Goal: Task Accomplishment & Management: Use online tool/utility

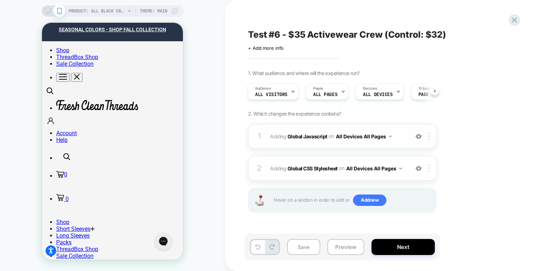
click at [401, 143] on div "1 Adding Global Javascript on All Devices All Pages Add Before Add After Target…" at bounding box center [342, 136] width 189 height 25
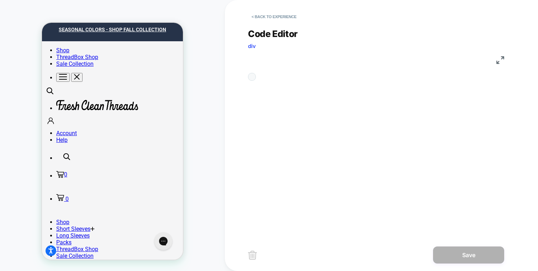
scroll to position [96, 0]
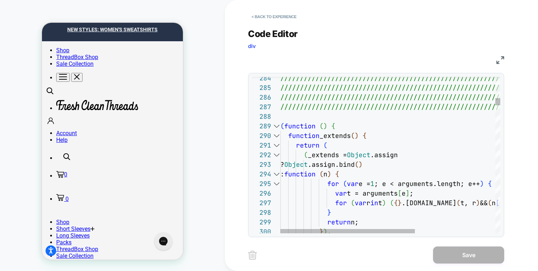
click at [276, 128] on div at bounding box center [276, 126] width 9 height 10
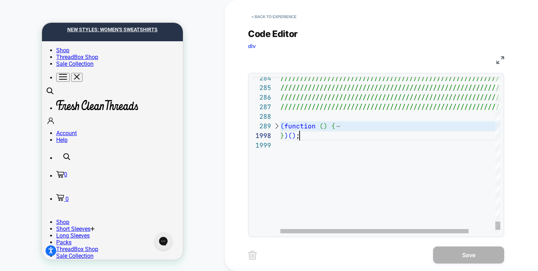
scroll to position [77, 0]
drag, startPoint x: 305, startPoint y: 134, endPoint x: 267, endPoint y: 122, distance: 39.2
type textarea "**********"
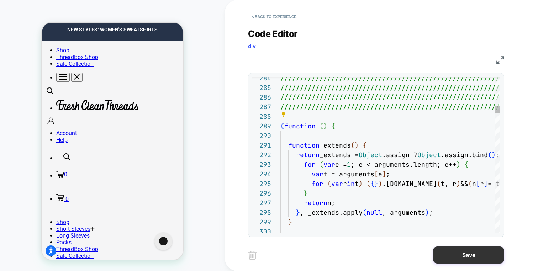
scroll to position [58, 54]
click at [453, 252] on button "Save" at bounding box center [468, 255] width 71 height 17
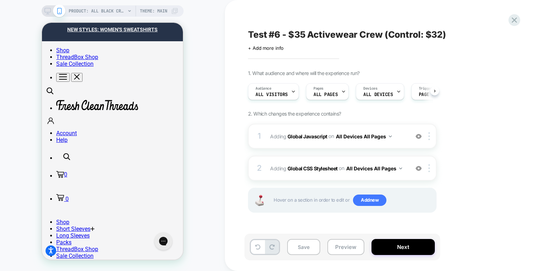
scroll to position [0, 0]
click at [344, 245] on button "Preview" at bounding box center [346, 247] width 37 height 16
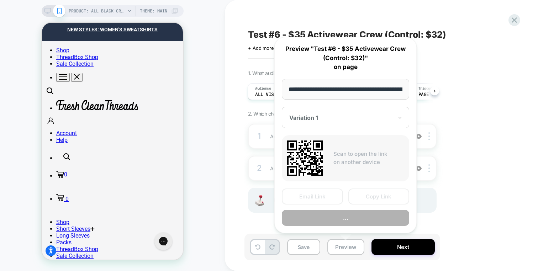
scroll to position [0, 109]
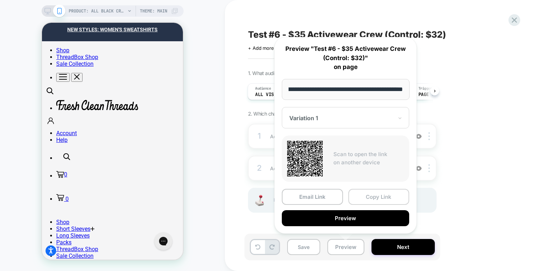
click at [359, 201] on button "Copy Link" at bounding box center [379, 197] width 61 height 16
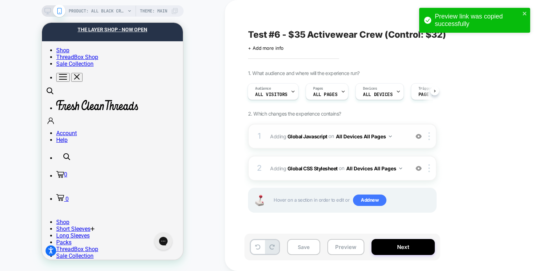
click at [392, 143] on div "1 Adding Global Javascript on All Devices All Pages Add Before Add After Target…" at bounding box center [342, 136] width 189 height 25
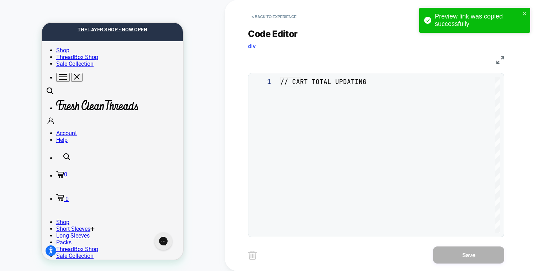
scroll to position [96, 0]
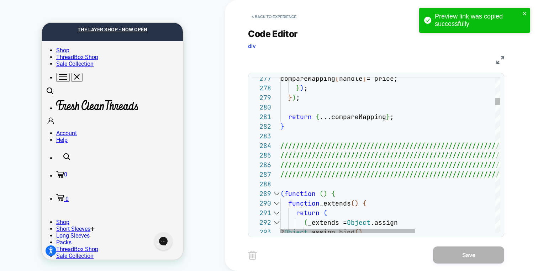
click at [276, 194] on div at bounding box center [276, 194] width 9 height 10
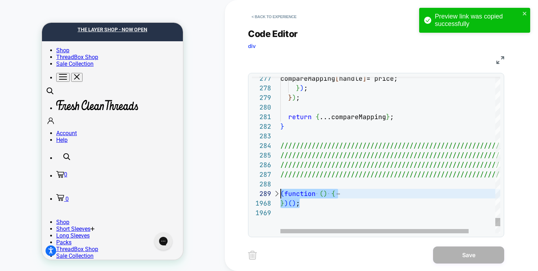
scroll to position [77, 0]
drag, startPoint x: 298, startPoint y: 200, endPoint x: 256, endPoint y: 194, distance: 42.6
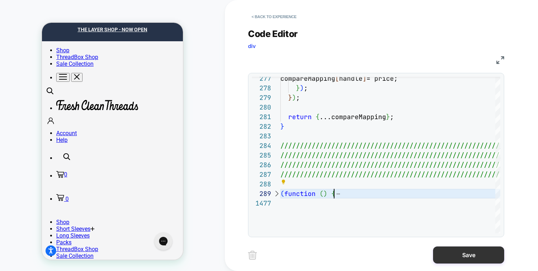
type textarea "**********"
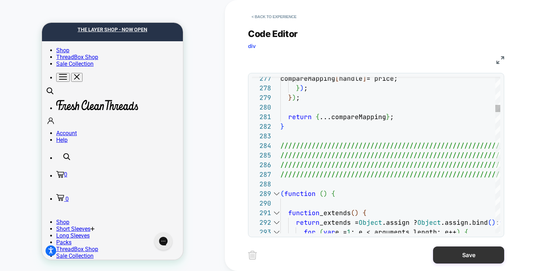
click at [467, 254] on button "Save" at bounding box center [468, 255] width 71 height 17
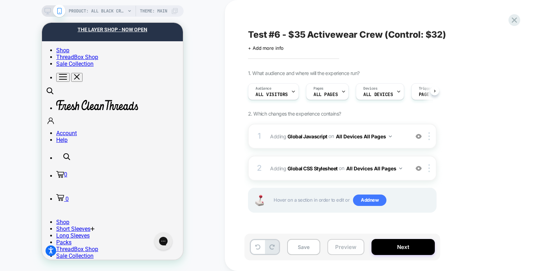
drag, startPoint x: 355, startPoint y: 249, endPoint x: 354, endPoint y: 243, distance: 6.1
click at [354, 249] on button "Preview" at bounding box center [346, 247] width 37 height 16
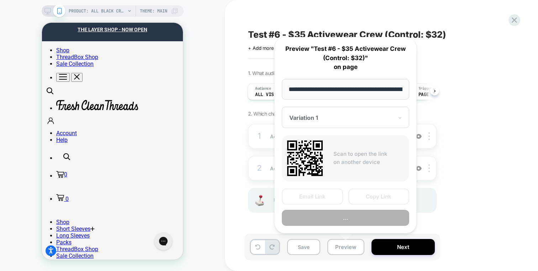
scroll to position [0, 109]
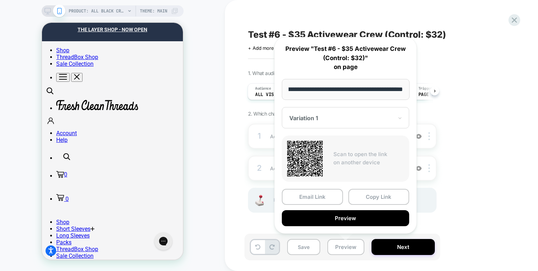
click at [365, 195] on button "Copy Link" at bounding box center [379, 197] width 61 height 16
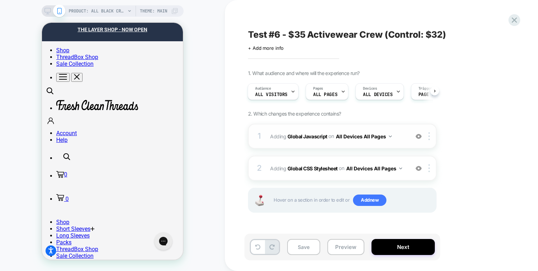
click at [406, 130] on div "1 Adding Global Javascript on All Devices All Pages Add Before Add After Target…" at bounding box center [342, 136] width 189 height 25
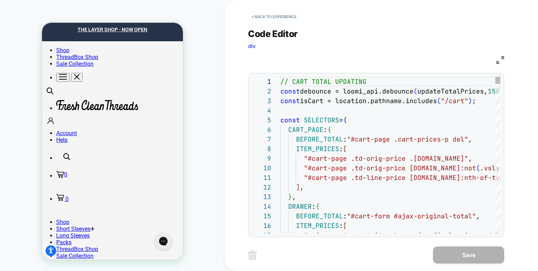
scroll to position [96, 0]
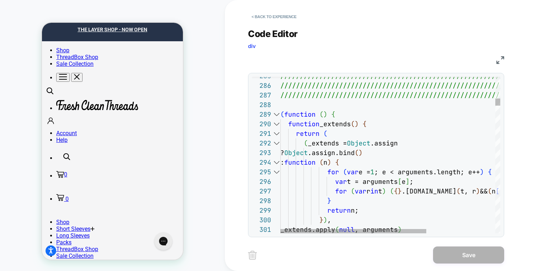
click at [276, 114] on div at bounding box center [276, 115] width 9 height 10
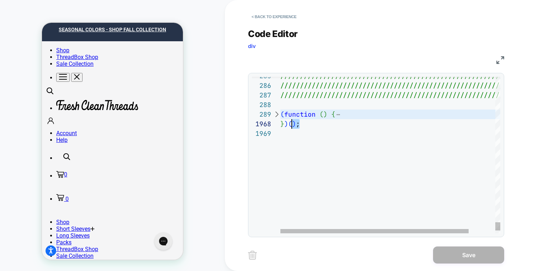
scroll to position [77, 0]
drag, startPoint x: 307, startPoint y: 124, endPoint x: 268, endPoint y: 113, distance: 40.5
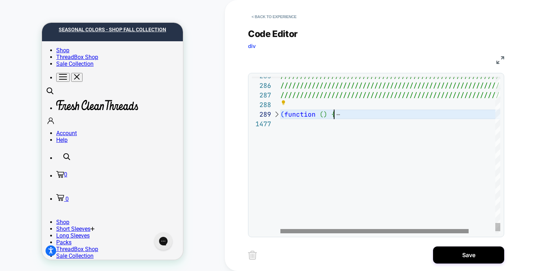
type textarea "**********"
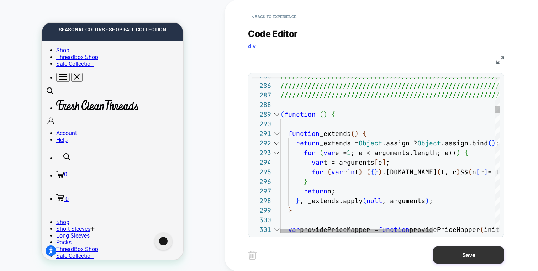
click at [439, 256] on button "Save" at bounding box center [468, 255] width 71 height 17
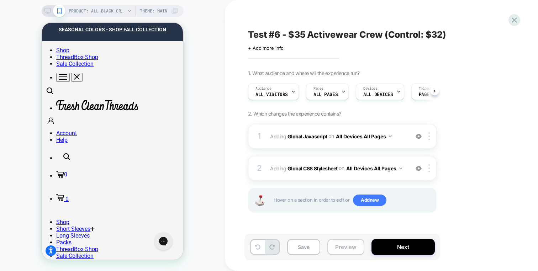
drag, startPoint x: 355, startPoint y: 246, endPoint x: 355, endPoint y: 241, distance: 5.4
click at [355, 246] on button "Preview" at bounding box center [346, 247] width 37 height 16
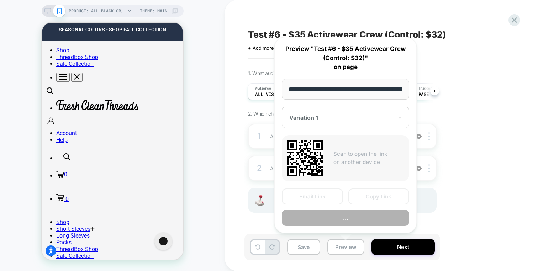
scroll to position [0, 109]
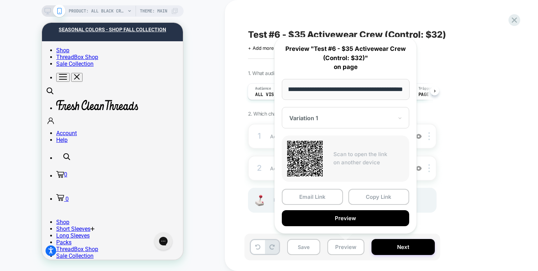
drag, startPoint x: 361, startPoint y: 198, endPoint x: 240, endPoint y: 148, distance: 130.1
click at [361, 198] on button "Copy Link" at bounding box center [379, 197] width 61 height 16
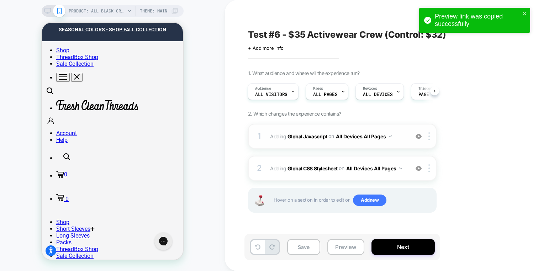
click at [397, 126] on div "1 Adding Global Javascript on All Devices All Pages Add Before Add After Target…" at bounding box center [342, 136] width 189 height 25
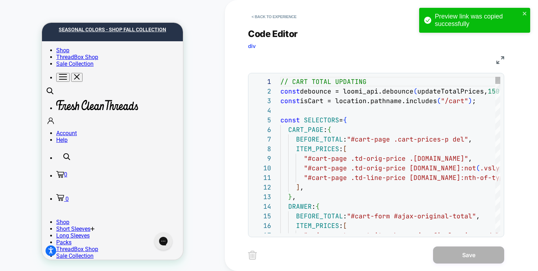
scroll to position [96, 0]
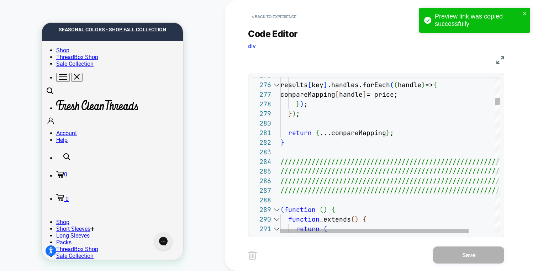
click at [279, 210] on div at bounding box center [276, 210] width 9 height 10
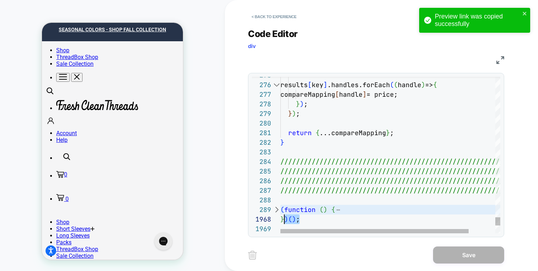
scroll to position [77, 0]
drag, startPoint x: 308, startPoint y: 220, endPoint x: 268, endPoint y: 212, distance: 40.4
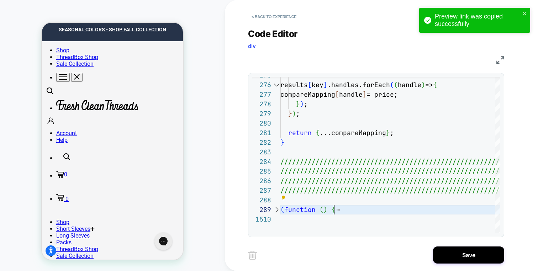
type textarea "**********"
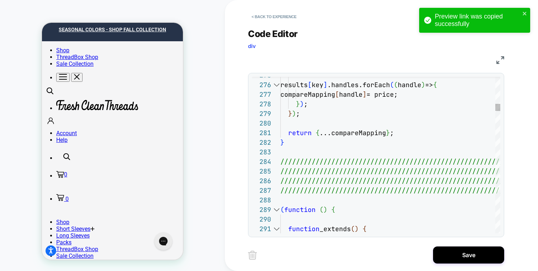
click at [455, 246] on div "Save" at bounding box center [376, 255] width 256 height 18
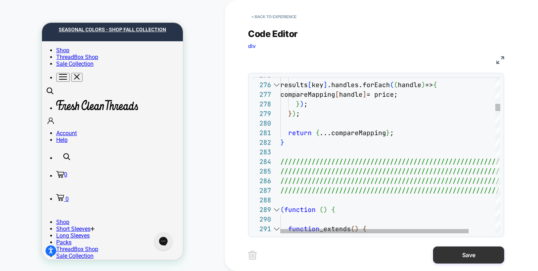
click at [451, 252] on button "Save" at bounding box center [468, 255] width 71 height 17
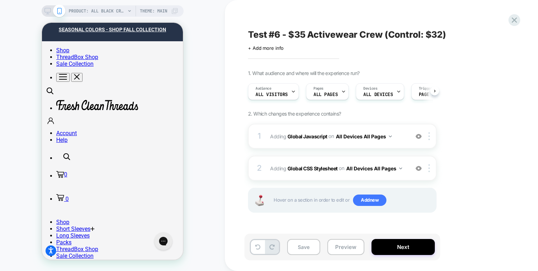
drag, startPoint x: 360, startPoint y: 244, endPoint x: 362, endPoint y: 238, distance: 5.8
click at [360, 244] on button "Preview" at bounding box center [346, 247] width 37 height 16
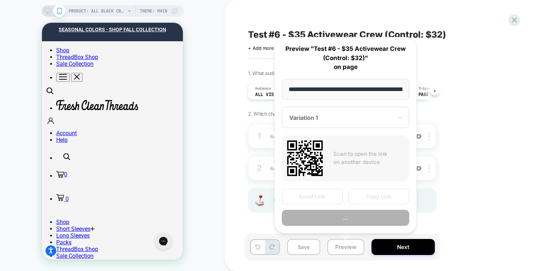
scroll to position [0, 109]
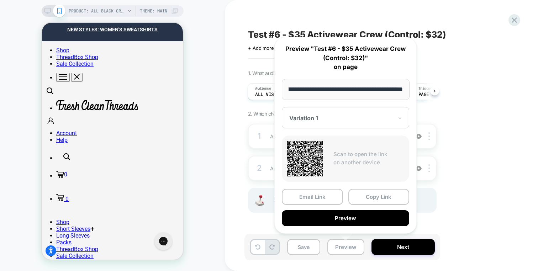
drag, startPoint x: 365, startPoint y: 195, endPoint x: 354, endPoint y: 192, distance: 11.3
click at [365, 195] on button "Copy Link" at bounding box center [379, 197] width 61 height 16
